Goal: Transaction & Acquisition: Purchase product/service

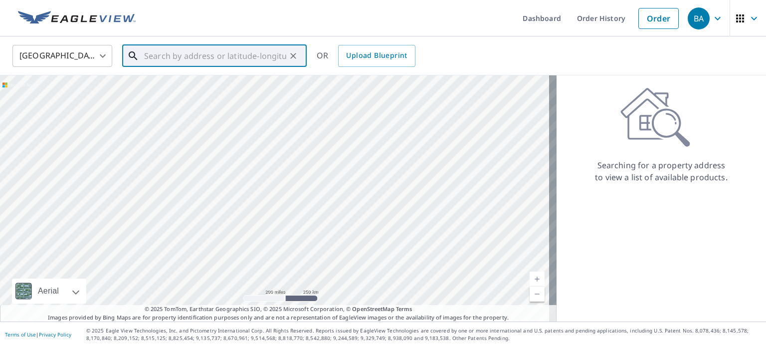
click at [207, 55] on input "text" at bounding box center [215, 56] width 142 height 28
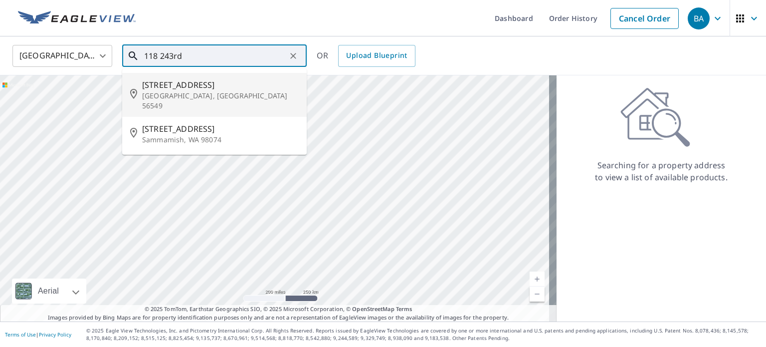
click at [180, 86] on span "[STREET_ADDRESS]" at bounding box center [220, 85] width 157 height 12
type input "[STREET_ADDRESS][PERSON_NAME]"
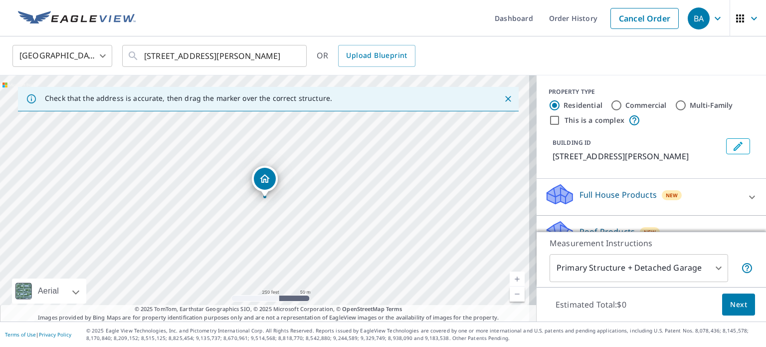
click at [511, 277] on link "Current Level 17, Zoom In" at bounding box center [517, 278] width 15 height 15
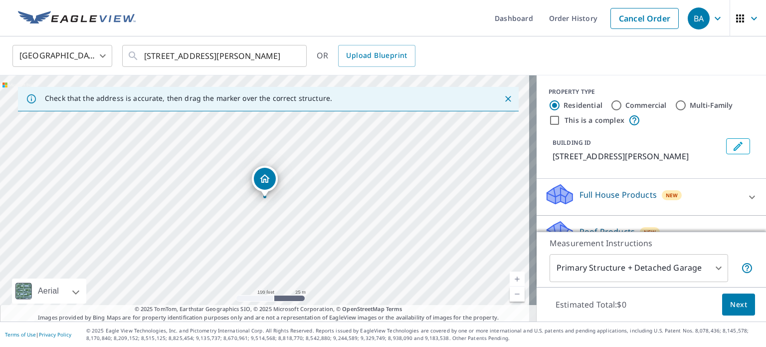
click at [511, 277] on link "Current Level 18, Zoom In" at bounding box center [517, 278] width 15 height 15
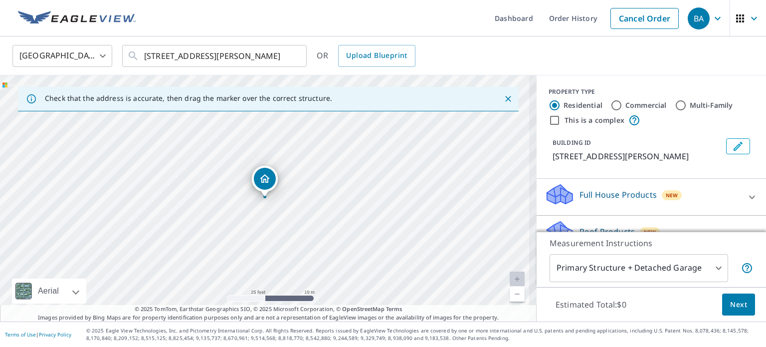
click at [511, 277] on link "Current Level 20, Zoom In Disabled" at bounding box center [517, 278] width 15 height 15
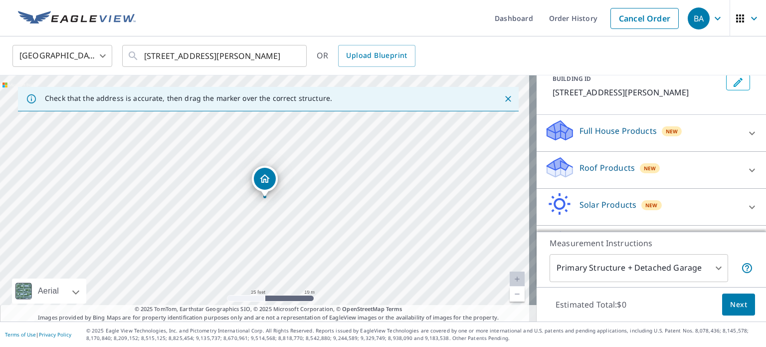
scroll to position [82, 0]
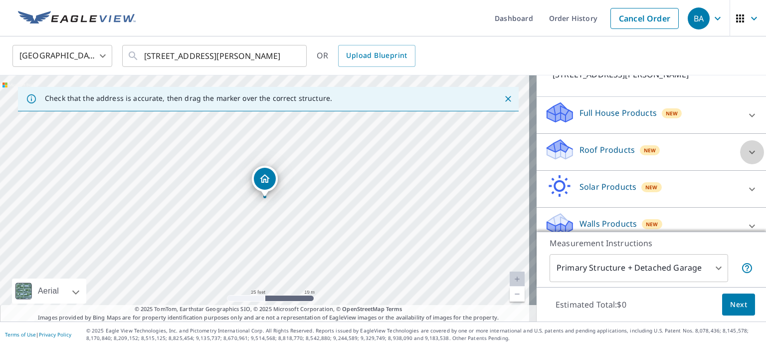
click at [746, 150] on icon at bounding box center [752, 152] width 12 height 12
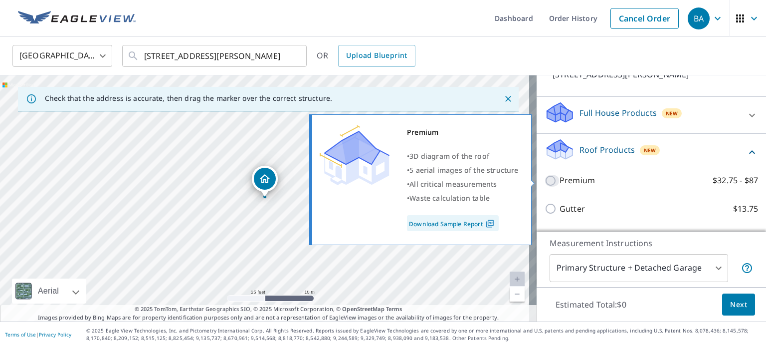
click at [545, 182] on input "Premium $32.75 - $87" at bounding box center [552, 181] width 15 height 12
checkbox input "true"
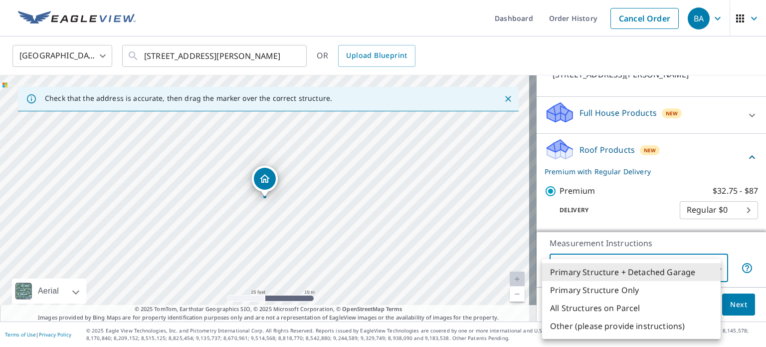
click at [710, 264] on body "BA BA Dashboard Order History Cancel Order BA [GEOGRAPHIC_DATA] [GEOGRAPHIC_DAT…" at bounding box center [383, 173] width 766 height 347
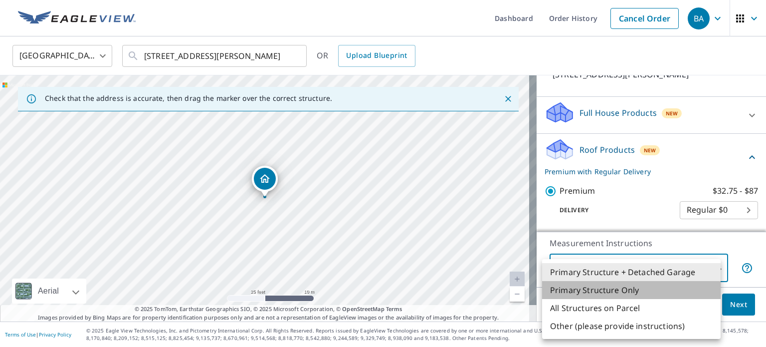
click at [663, 288] on li "Primary Structure Only" at bounding box center [631, 290] width 179 height 18
type input "2"
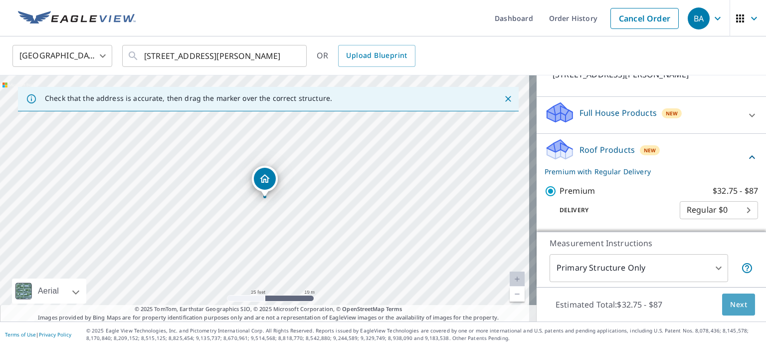
click at [730, 305] on span "Next" at bounding box center [738, 304] width 17 height 12
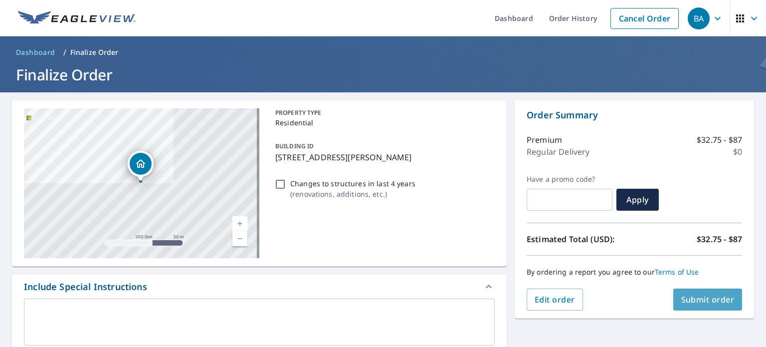
click at [707, 299] on span "Submit order" at bounding box center [707, 299] width 53 height 11
